Goal: Information Seeking & Learning: Find specific fact

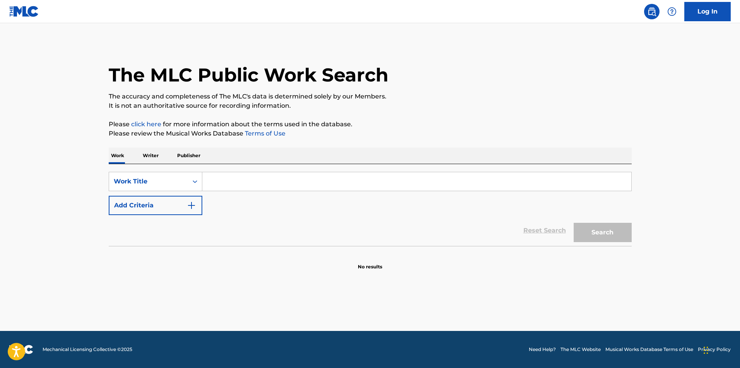
click at [252, 187] on input "Search Form" at bounding box center [416, 181] width 429 height 19
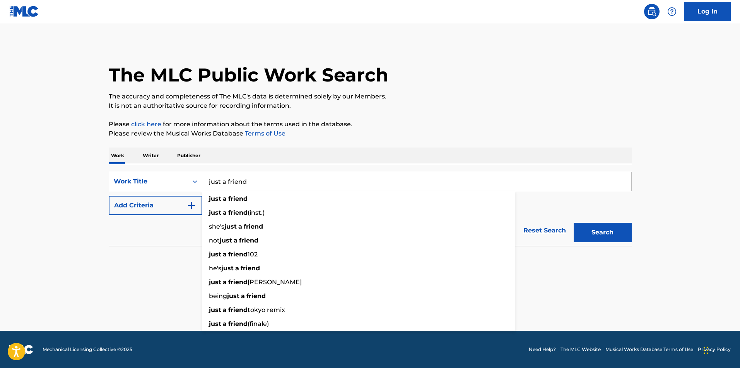
type input "just a friend"
click at [168, 206] on button "Add Criteria" at bounding box center [156, 205] width 94 height 19
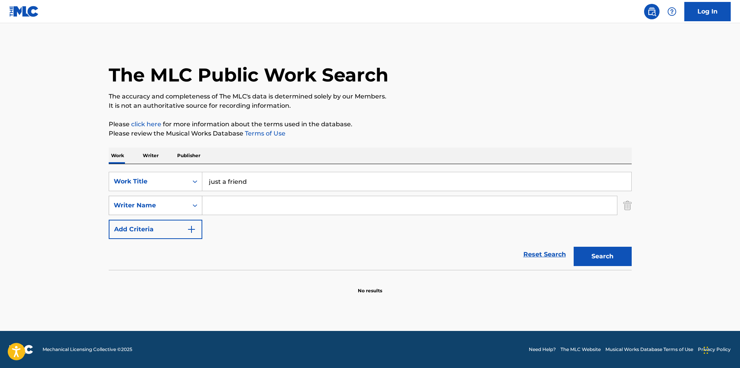
click at [167, 201] on div "Writer Name" at bounding box center [148, 205] width 79 height 15
click at [232, 205] on input "Search Form" at bounding box center [409, 205] width 414 height 19
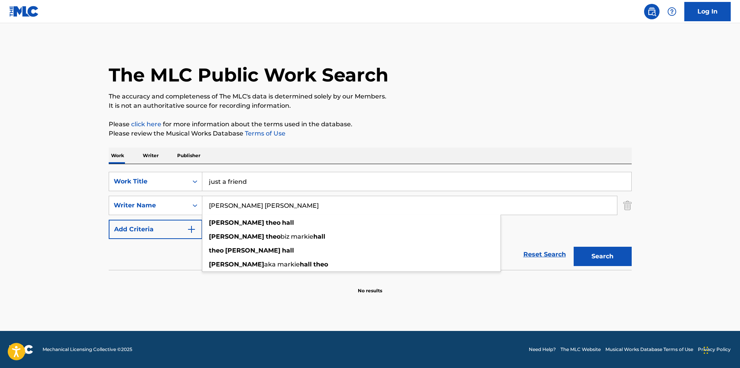
type input "[PERSON_NAME] [PERSON_NAME]"
click at [573, 247] on button "Search" at bounding box center [602, 256] width 58 height 19
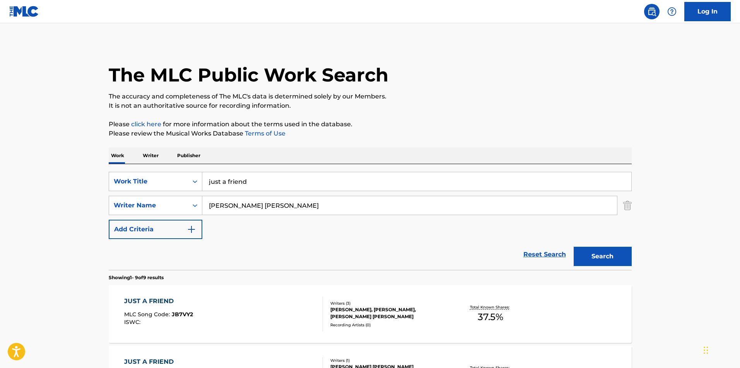
click at [420, 325] on div "Recording Artists ( 0 )" at bounding box center [388, 325] width 117 height 6
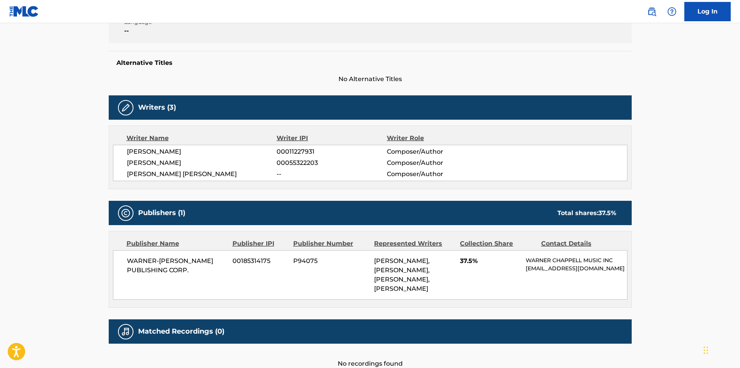
scroll to position [193, 0]
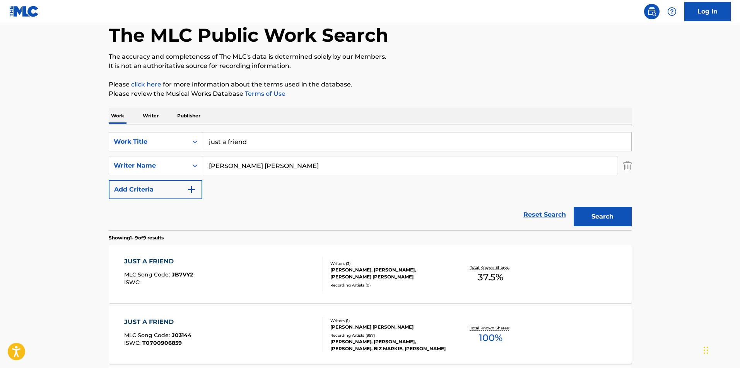
scroll to position [116, 0]
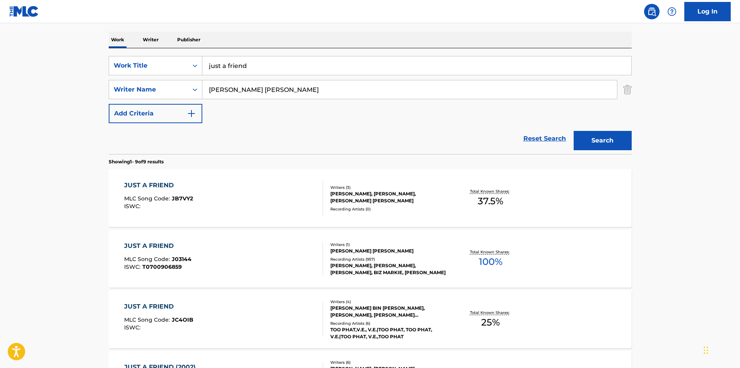
click at [242, 267] on div "JUST A FRIEND MLC Song Code : J03144 ISWC : T0700906859" at bounding box center [223, 259] width 199 height 35
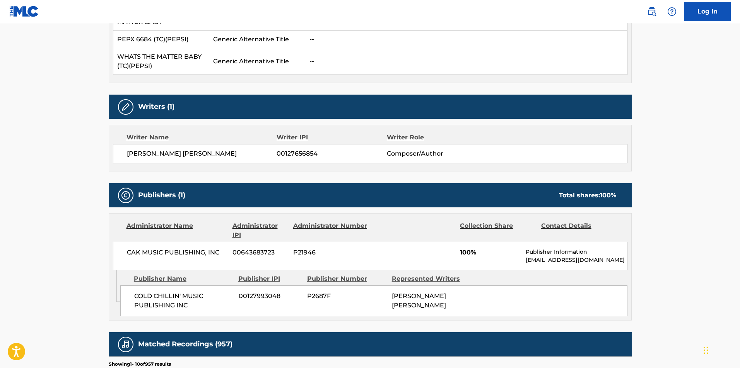
scroll to position [464, 0]
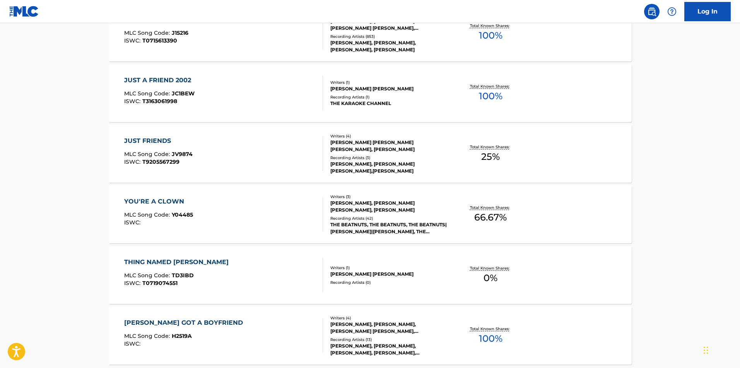
scroll to position [116, 0]
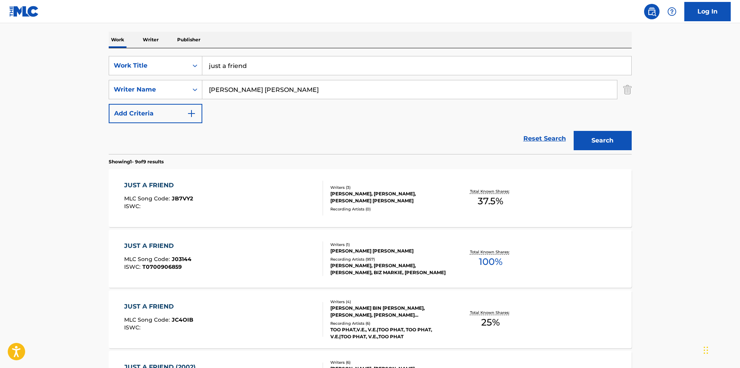
click at [220, 316] on div "JUST A FRIEND MLC Song Code : JC4OIB ISWC :" at bounding box center [223, 319] width 199 height 35
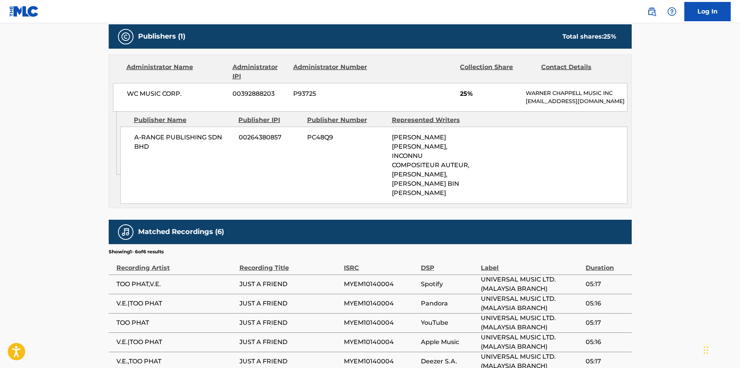
scroll to position [387, 0]
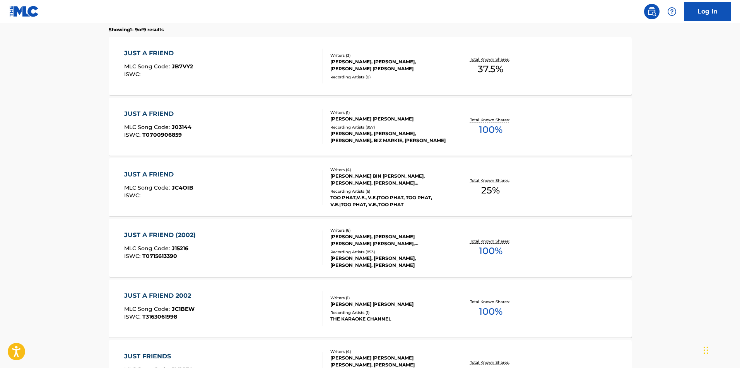
scroll to position [271, 0]
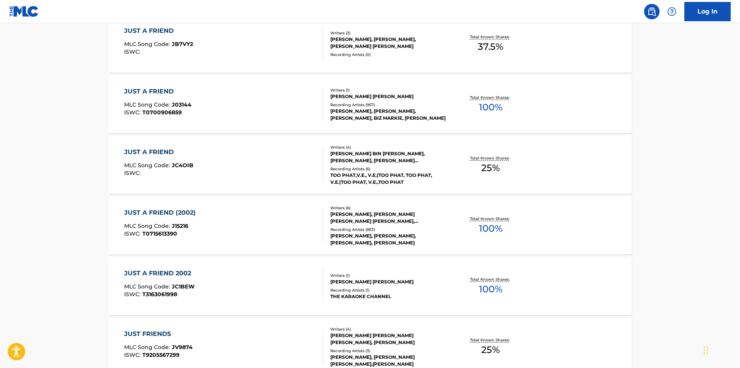
click at [247, 228] on div "JUST A FRIEND (2002) MLC Song Code : J15216 ISWC : T0715613390" at bounding box center [223, 225] width 199 height 35
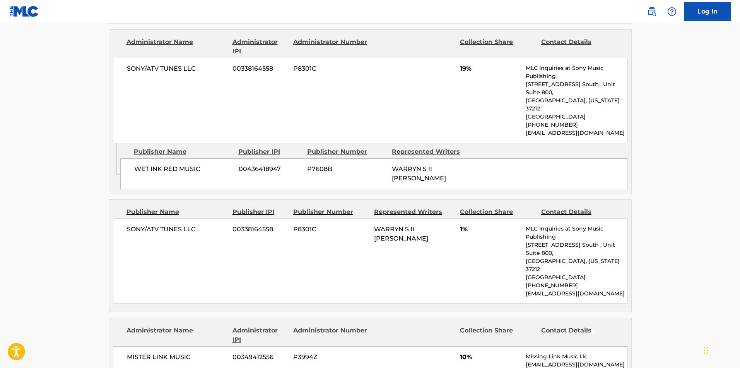
scroll to position [1005, 0]
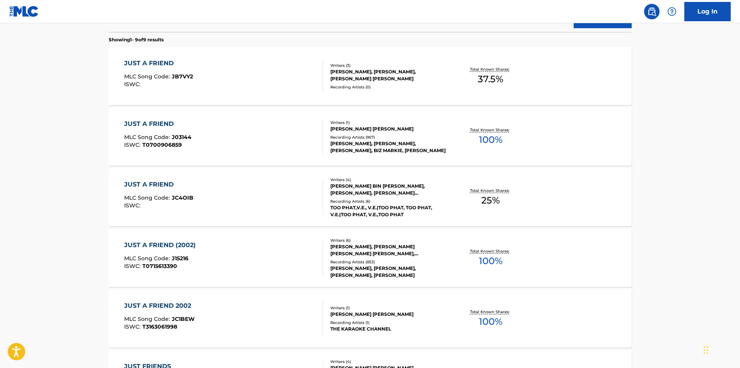
scroll to position [237, 0]
click at [251, 256] on div "JUST A FRIEND (2002) MLC Song Code : J15216 ISWC : T0715613390" at bounding box center [223, 259] width 199 height 35
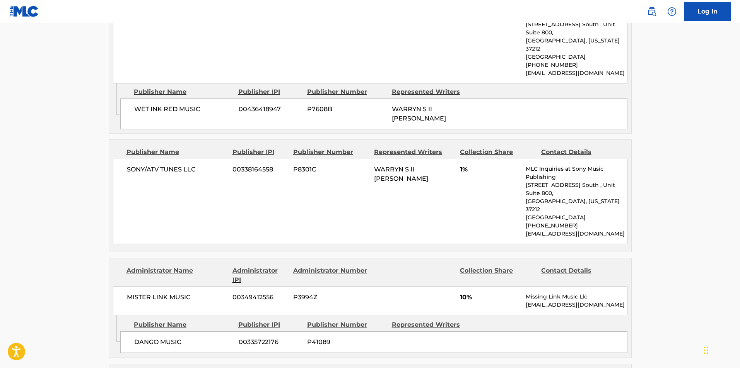
scroll to position [966, 0]
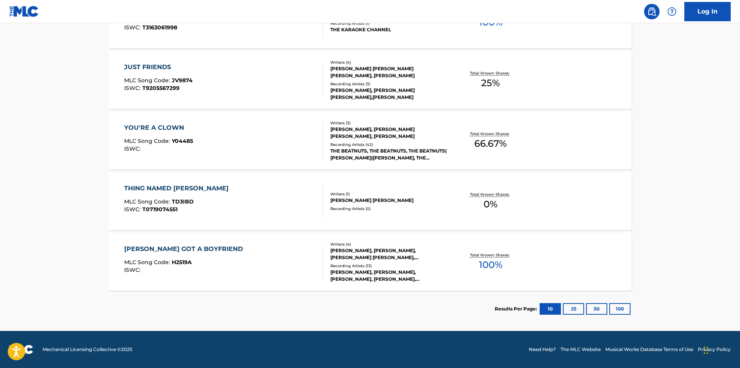
scroll to position [281, 0]
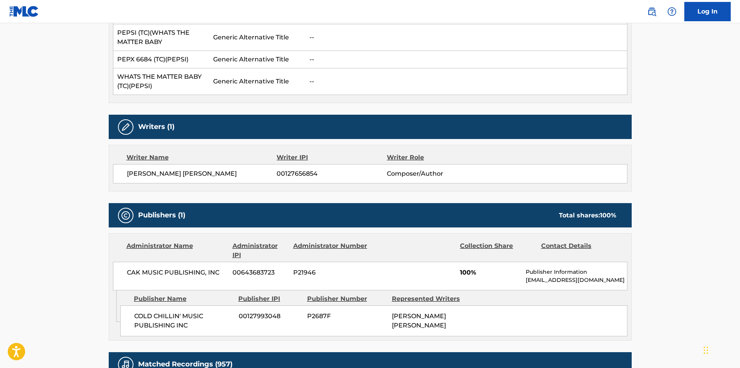
scroll to position [423, 0]
